Goal: Task Accomplishment & Management: Manage account settings

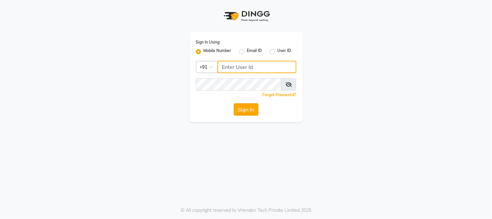
type input "9503033368"
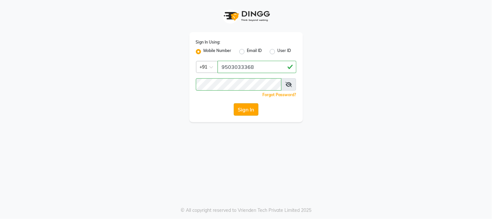
click at [250, 109] on button "Sign In" at bounding box center [246, 109] width 25 height 12
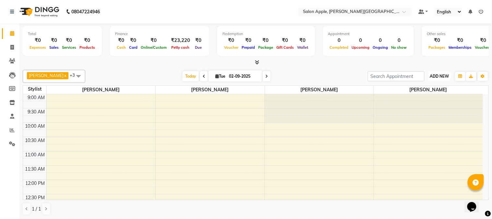
click at [433, 75] on span "ADD NEW" at bounding box center [439, 76] width 19 height 5
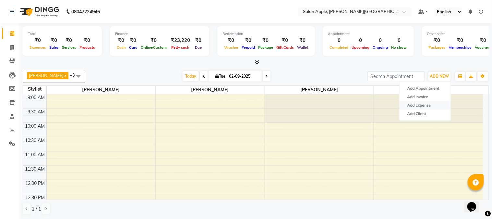
click at [432, 105] on link "Add Expense" at bounding box center [424, 105] width 51 height 8
select select "2937"
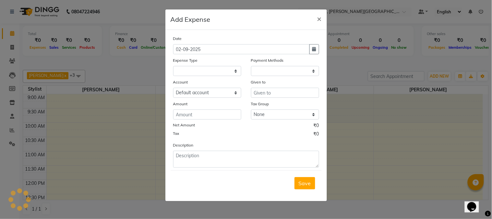
select select "1"
select select "2936"
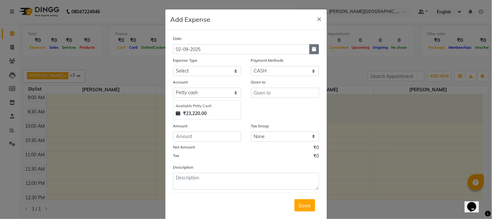
click at [314, 51] on button "button" at bounding box center [314, 49] width 10 height 10
select select "9"
select select "2025"
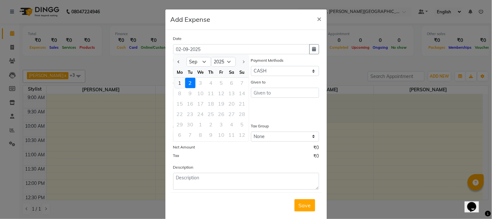
click at [175, 83] on div "1" at bounding box center [180, 82] width 10 height 10
type input "[DATE]"
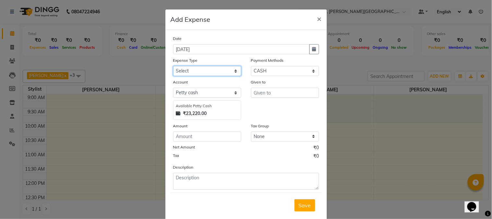
click at [190, 67] on select "Select CASH HANDED OVER TO OWNER client refund Client Snacks Donation Electrici…" at bounding box center [207, 71] width 68 height 10
select select "17640"
click at [173, 66] on select "Select CASH HANDED OVER TO OWNER client refund Client Snacks Donation Electrici…" at bounding box center [207, 71] width 68 height 10
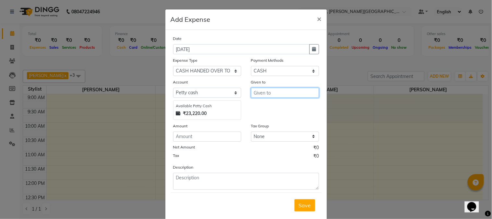
click at [274, 92] on input "text" at bounding box center [285, 93] width 68 height 10
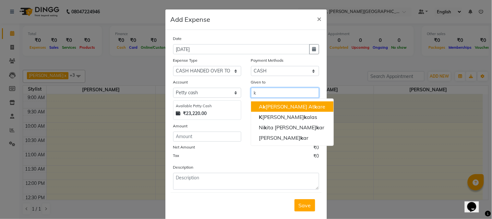
type input "k"
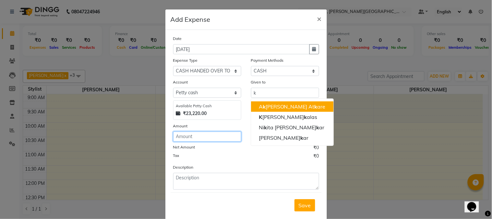
click at [209, 134] on input "number" at bounding box center [207, 136] width 68 height 10
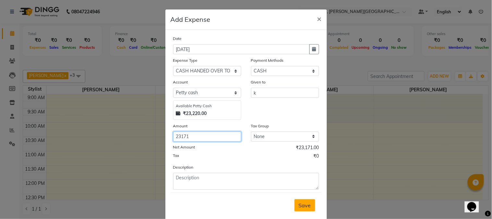
type input "23171"
click at [299, 203] on span "Save" at bounding box center [305, 205] width 12 height 6
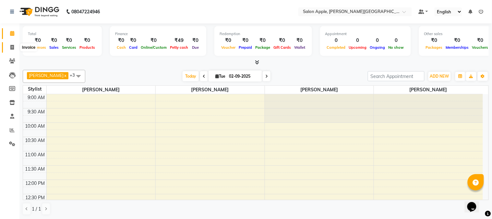
click at [14, 44] on span at bounding box center [11, 47] width 11 height 7
select select "4128"
select select "service"
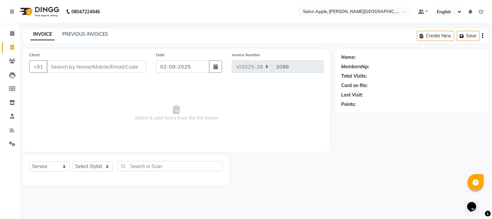
click at [82, 65] on input "Client" at bounding box center [97, 66] width 100 height 12
type input "h"
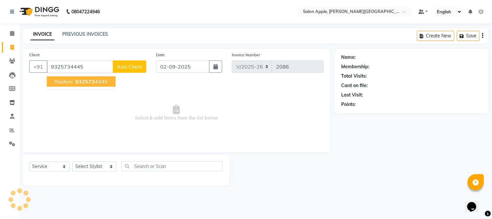
type input "9325734445"
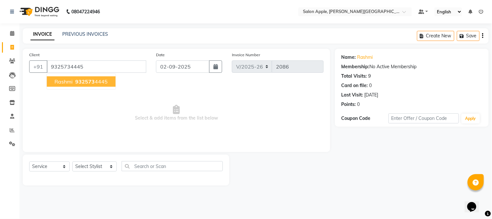
click at [88, 82] on span "932573" at bounding box center [84, 81] width 19 height 6
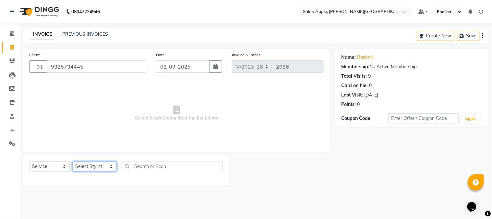
click at [89, 169] on select "Select Stylist Akshay Balaji Atkare Arohi Kranti arun Vanakalas Nikita Harshawa…" at bounding box center [94, 166] width 44 height 10
select select "46529"
click at [72, 161] on select "Select Stylist Akshay Balaji Atkare Arohi Kranti arun Vanakalas Nikita Harshawa…" at bounding box center [94, 166] width 44 height 10
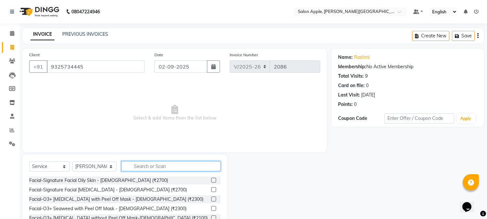
click at [138, 164] on input "text" at bounding box center [170, 166] width 99 height 10
type input "blow"
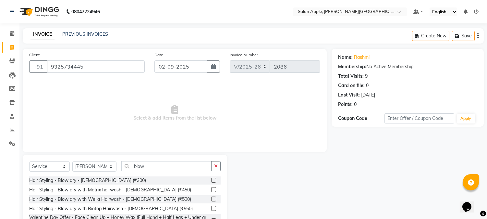
click at [213, 181] on label at bounding box center [213, 179] width 5 height 5
click at [213, 181] on input "checkbox" at bounding box center [213, 180] width 4 height 4
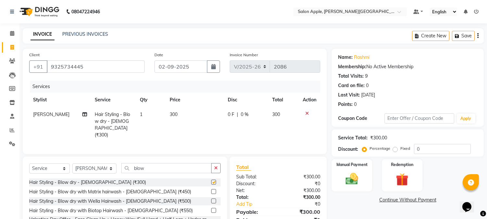
checkbox input "false"
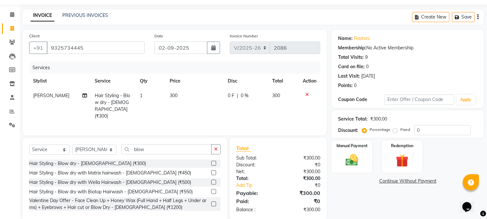
scroll to position [29, 0]
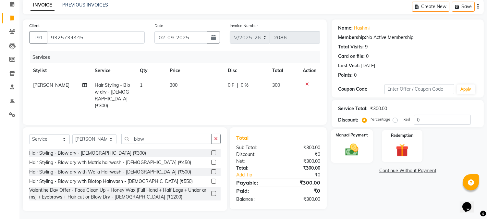
click at [352, 144] on img at bounding box center [351, 149] width 21 height 15
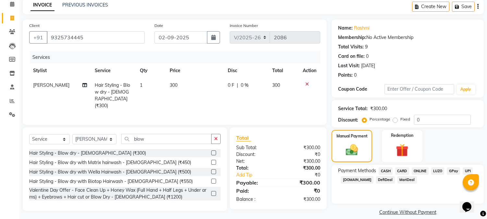
click at [417, 169] on span "ONLINE" at bounding box center [419, 170] width 17 height 7
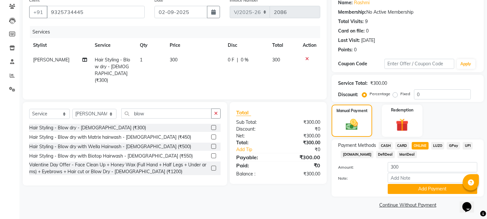
scroll to position [55, 0]
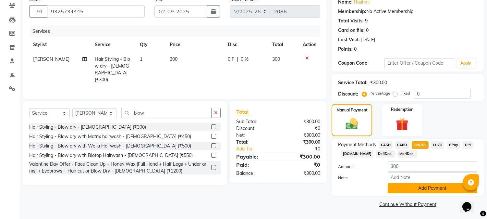
click at [420, 189] on button "Add Payment" at bounding box center [431, 188] width 89 height 10
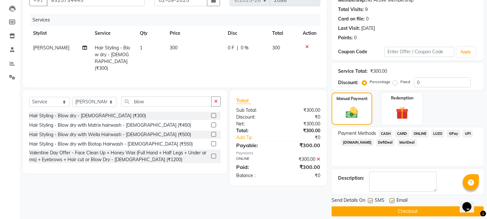
scroll to position [73, 0]
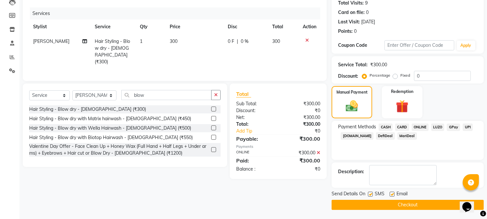
click at [381, 204] on button "Checkout" at bounding box center [407, 204] width 152 height 10
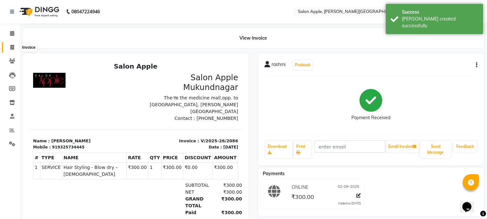
click at [11, 46] on icon at bounding box center [12, 47] width 4 height 5
select select "4128"
select select "service"
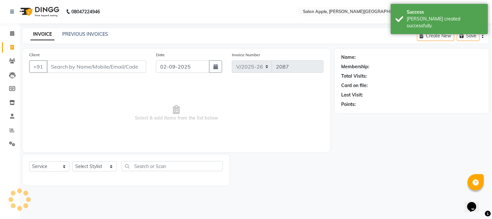
click at [57, 62] on input "Client" at bounding box center [97, 66] width 100 height 12
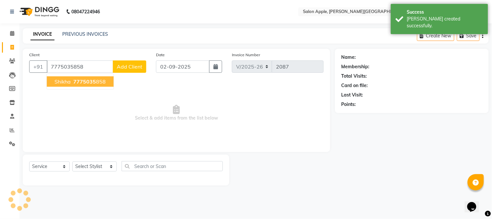
type input "7775035858"
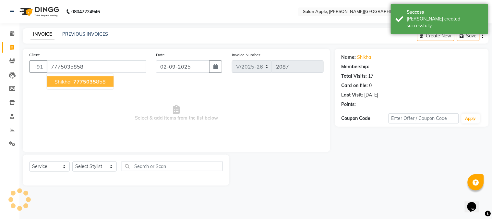
select select "1: Object"
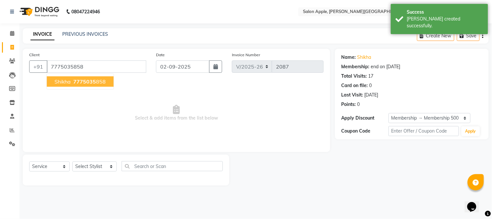
click at [65, 80] on span "Shikha" at bounding box center [62, 81] width 16 height 6
select select "1: Object"
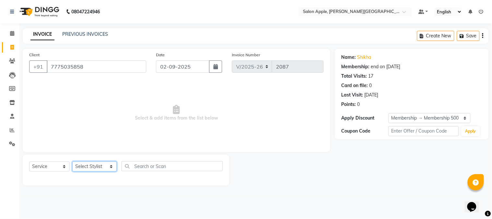
click at [89, 165] on select "Select Stylist Akshay Balaji Atkare Arohi Kranti arun Vanakalas Nikita Harshawa…" at bounding box center [94, 166] width 44 height 10
select select "21399"
click at [72, 161] on select "Select Stylist Akshay Balaji Atkare Arohi Kranti arun Vanakalas Nikita Harshawa…" at bounding box center [94, 166] width 44 height 10
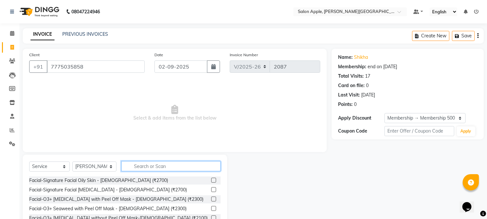
click at [161, 164] on input "text" at bounding box center [170, 166] width 99 height 10
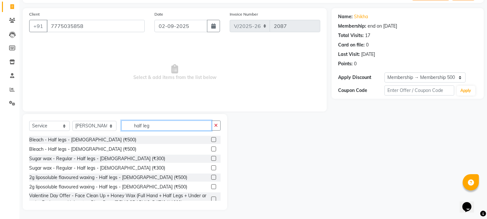
scroll to position [41, 0]
type input "half leg"
click at [211, 156] on label at bounding box center [213, 157] width 5 height 5
click at [211, 156] on input "checkbox" at bounding box center [213, 158] width 4 height 4
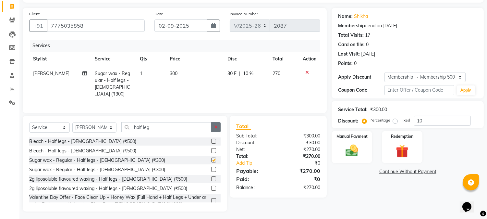
checkbox input "false"
click at [211, 176] on label at bounding box center [213, 178] width 5 height 5
click at [211, 177] on input "checkbox" at bounding box center [213, 179] width 4 height 4
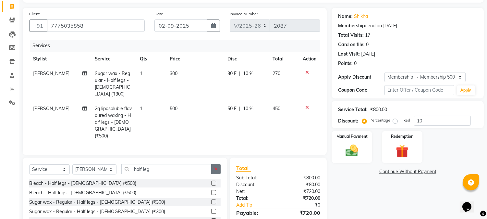
checkbox input "false"
click at [218, 164] on button "button" at bounding box center [215, 169] width 9 height 10
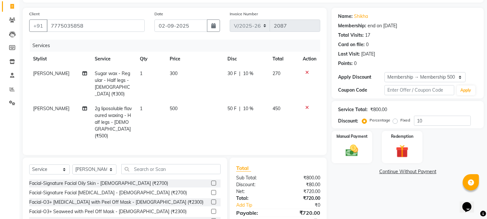
click at [308, 72] on div at bounding box center [310, 72] width 14 height 5
click at [306, 70] on icon at bounding box center [307, 72] width 4 height 5
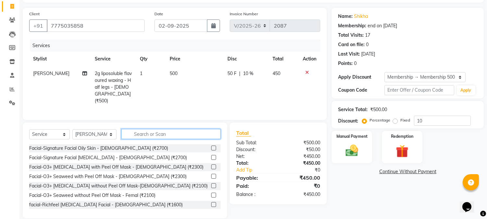
click at [164, 133] on input "text" at bounding box center [170, 134] width 99 height 10
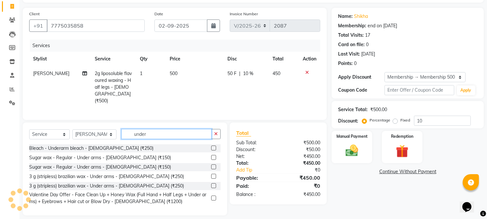
type input "under"
click at [213, 155] on label at bounding box center [213, 157] width 5 height 5
click at [213, 155] on input "checkbox" at bounding box center [213, 157] width 4 height 4
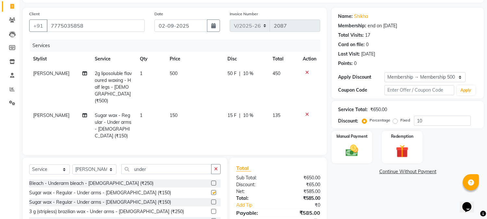
checkbox input "false"
click at [213, 164] on button "button" at bounding box center [215, 169] width 9 height 10
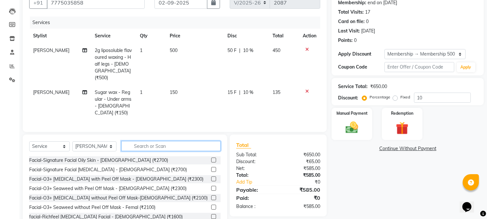
scroll to position [77, 0]
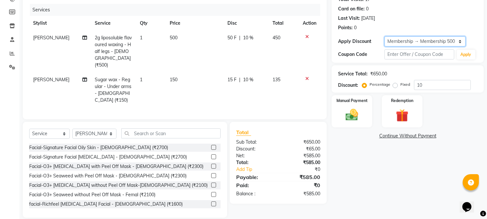
click at [449, 42] on select "Select Membership → Membership 500" at bounding box center [424, 41] width 81 height 10
select select "0:"
click at [384, 36] on select "Select Membership → Membership 500" at bounding box center [424, 41] width 81 height 10
type input "0"
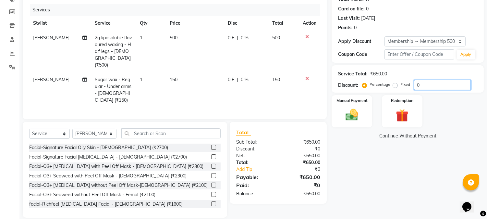
click at [427, 85] on input "0" at bounding box center [442, 85] width 57 height 10
type input "10"
click at [349, 116] on img at bounding box center [351, 114] width 21 height 15
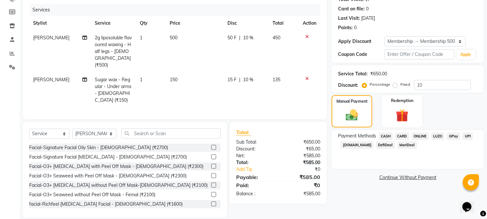
click at [422, 134] on span "ONLINE" at bounding box center [419, 135] width 17 height 7
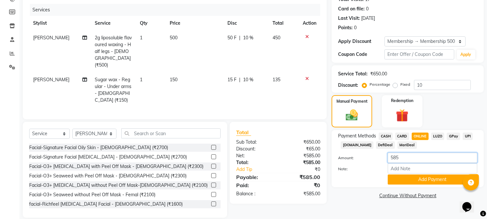
click at [409, 157] on input "585" at bounding box center [431, 157] width 89 height 10
type input "500"
click at [427, 179] on button "Add Payment" at bounding box center [431, 179] width 89 height 10
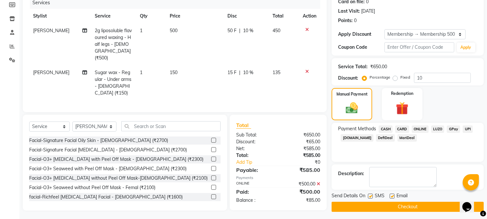
scroll to position [86, 0]
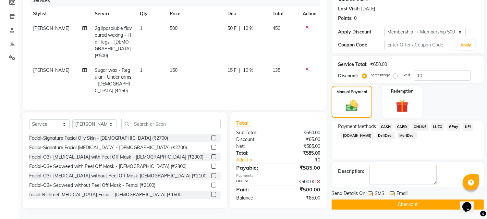
click at [318, 179] on icon at bounding box center [318, 181] width 4 height 5
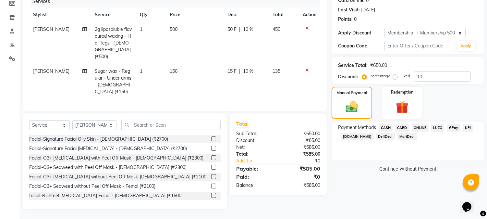
scroll to position [77, 0]
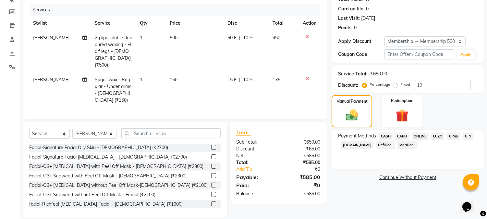
click at [386, 135] on span "CASH" at bounding box center [385, 135] width 14 height 7
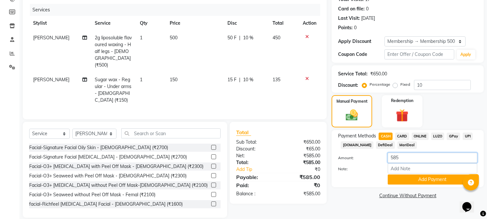
click at [413, 157] on input "585" at bounding box center [431, 157] width 89 height 10
type input "500"
click at [414, 181] on button "Add Payment" at bounding box center [431, 179] width 89 height 10
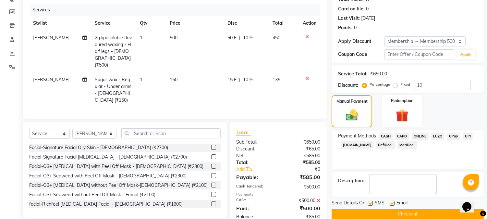
click at [417, 134] on span "ONLINE" at bounding box center [419, 135] width 17 height 7
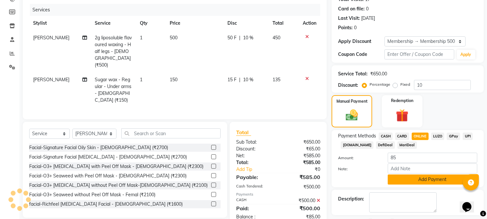
click at [410, 177] on button "Add Payment" at bounding box center [431, 179] width 89 height 10
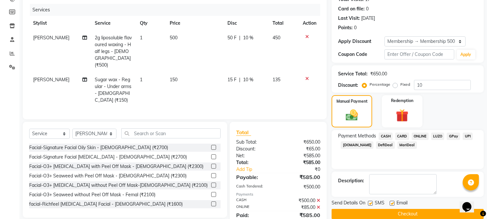
scroll to position [92, 0]
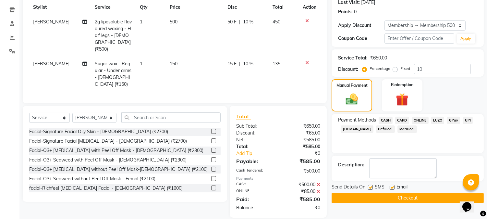
click at [396, 196] on button "Checkout" at bounding box center [407, 198] width 152 height 10
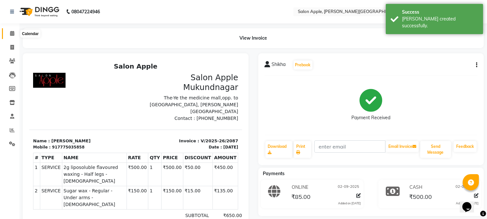
click at [12, 34] on icon at bounding box center [12, 33] width 4 height 5
